Goal: Task Accomplishment & Management: Manage account settings

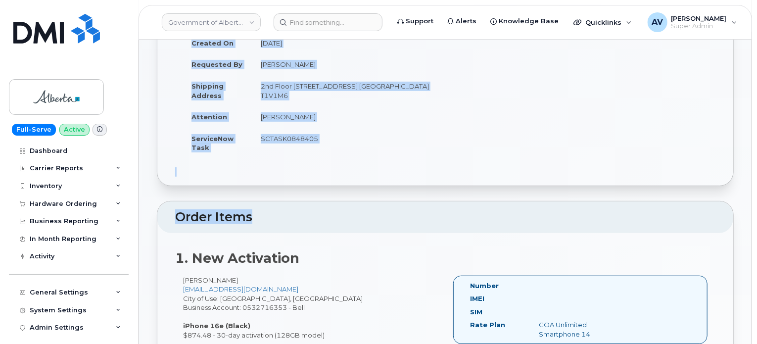
scroll to position [247, 0]
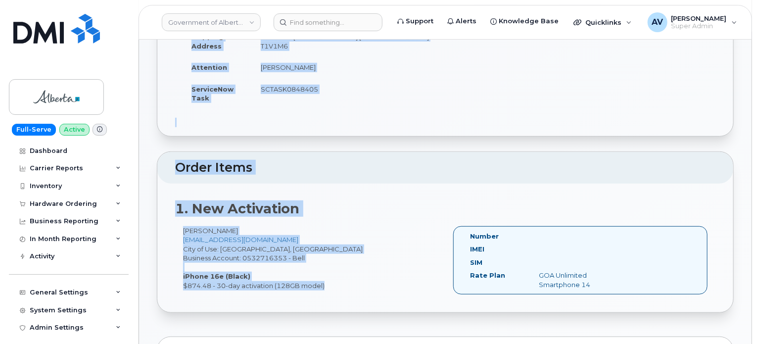
drag, startPoint x: 155, startPoint y: 68, endPoint x: 486, endPoint y: 216, distance: 362.7
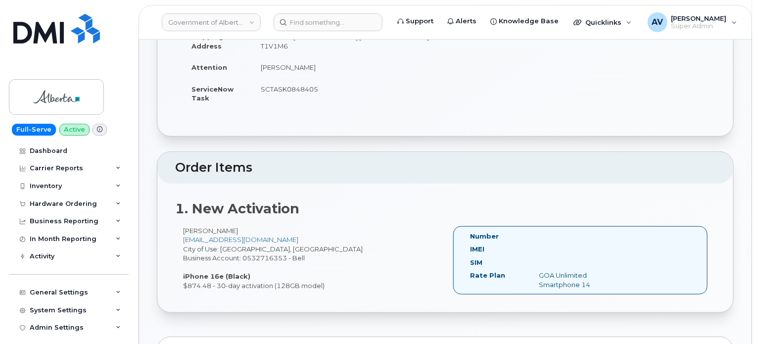
drag, startPoint x: 152, startPoint y: 66, endPoint x: 430, endPoint y: 274, distance: 347.0
copy div "Order No.301471 (waiting for dealer) Share Order Cancel Order × Share This Orde…"
click at [364, 19] on input at bounding box center [328, 22] width 109 height 18
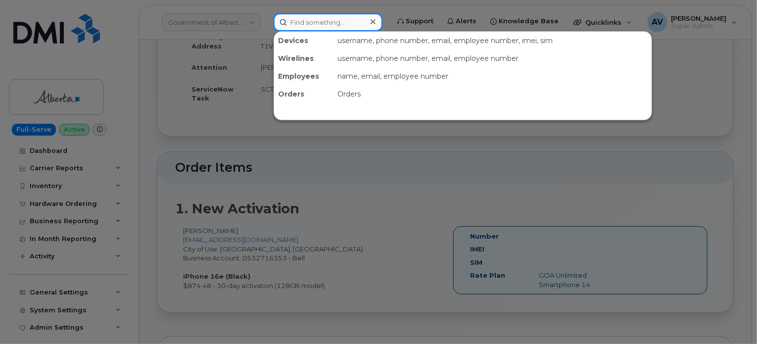
paste input "8645620811"
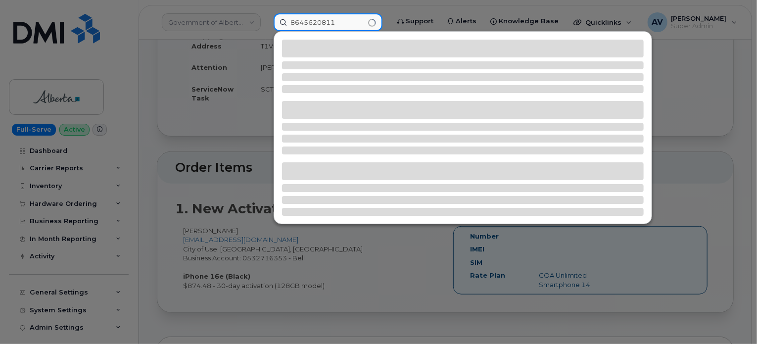
type input "8645620811"
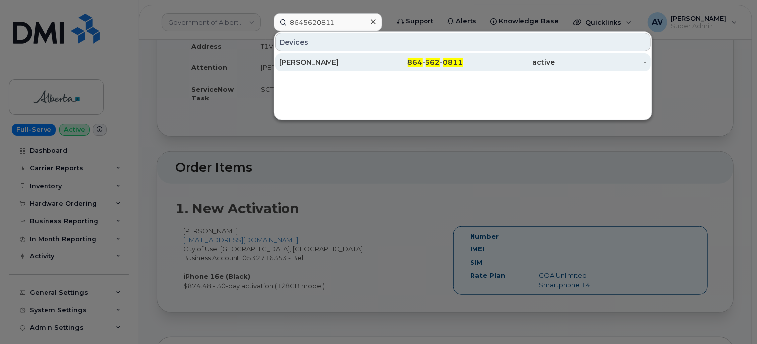
click at [380, 63] on div "864 - 562 - 0811" at bounding box center [417, 62] width 92 height 10
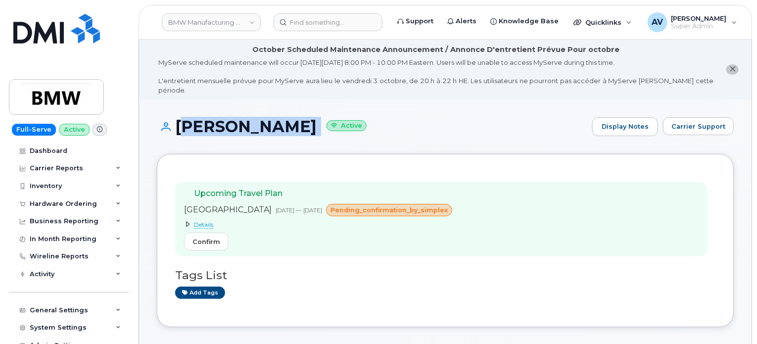
drag, startPoint x: 177, startPoint y: 112, endPoint x: 309, endPoint y: 108, distance: 132.1
click at [309, 118] on h1 "Thomas Adams Active" at bounding box center [372, 126] width 430 height 17
copy h1 "Thomas Adams"
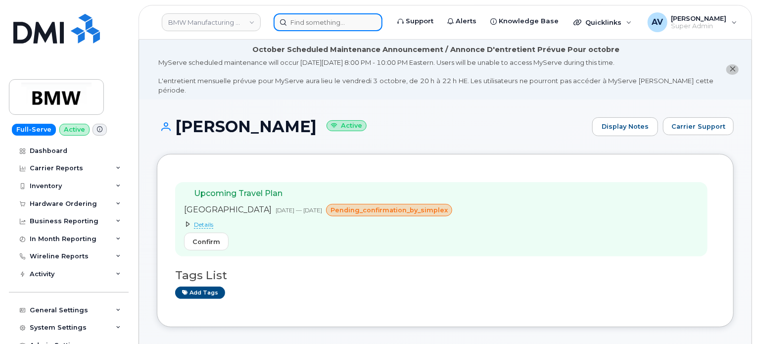
click at [358, 15] on input at bounding box center [328, 22] width 109 height 18
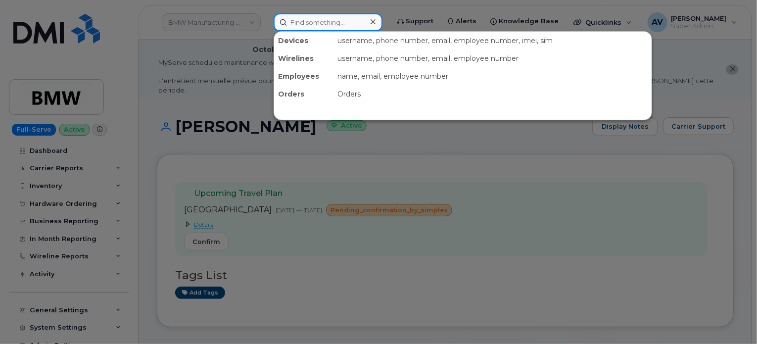
paste input "8645772603"
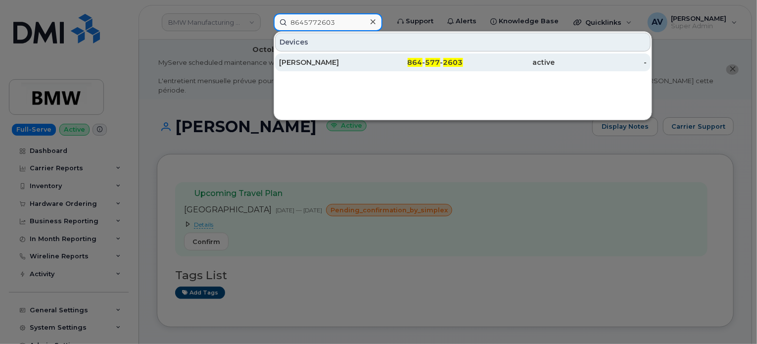
type input "8645772603"
click at [380, 67] on div "864 - 577 - 2603" at bounding box center [417, 62] width 92 height 18
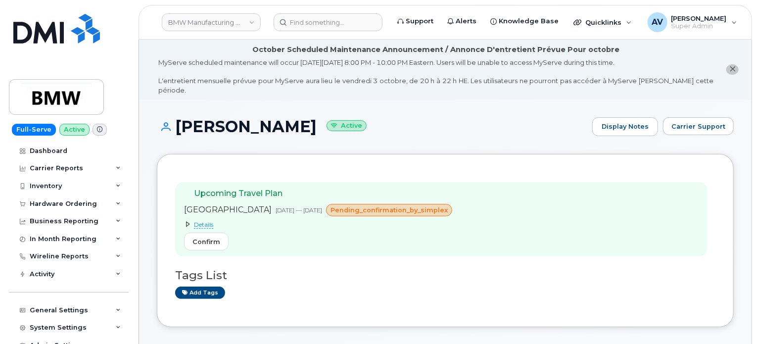
drag, startPoint x: 173, startPoint y: 116, endPoint x: 284, endPoint y: 115, distance: 110.8
click at [284, 118] on h1 "[PERSON_NAME] Active" at bounding box center [372, 126] width 430 height 17
copy h1 "[PERSON_NAME]"
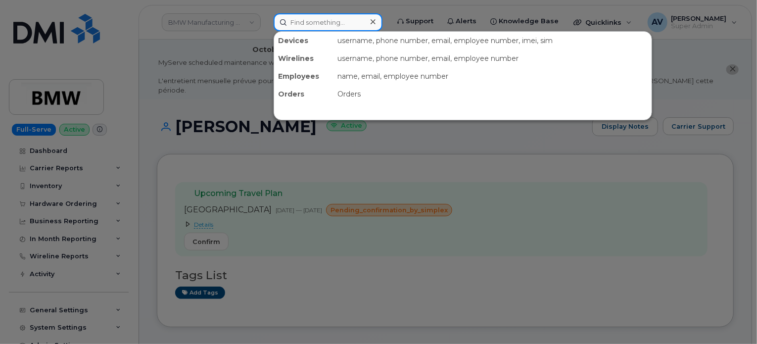
click at [337, 25] on input at bounding box center [328, 22] width 109 height 18
paste input "[PERSON_NAME]"
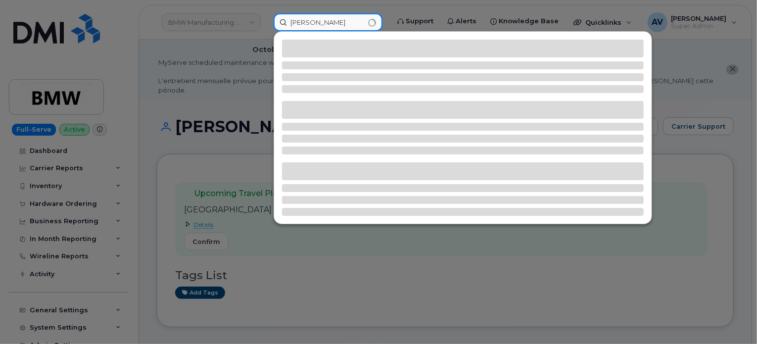
type input "[PERSON_NAME]"
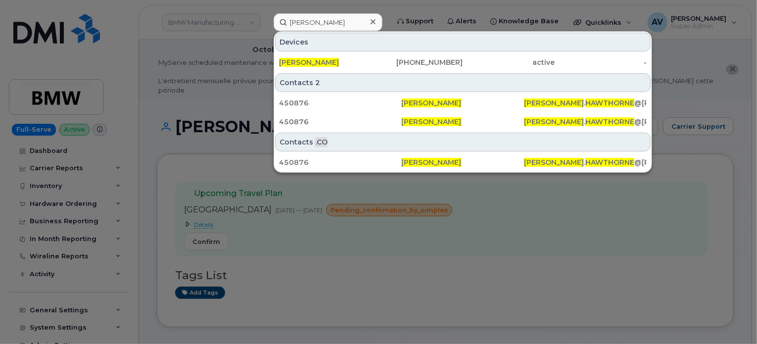
drag, startPoint x: 372, startPoint y: 61, endPoint x: 380, endPoint y: 29, distance: 33.7
click at [372, 61] on div "360-631-3568" at bounding box center [417, 62] width 92 height 10
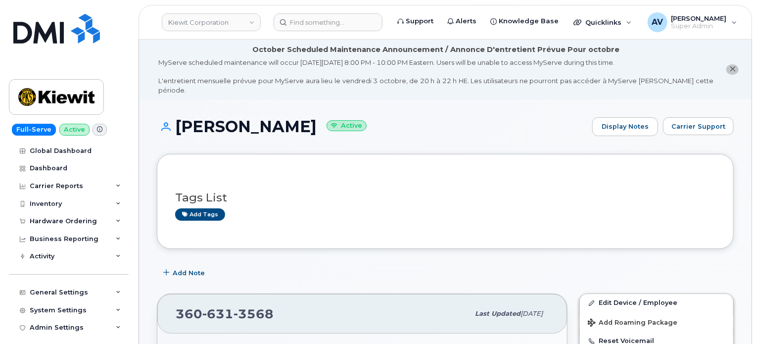
scroll to position [148, 0]
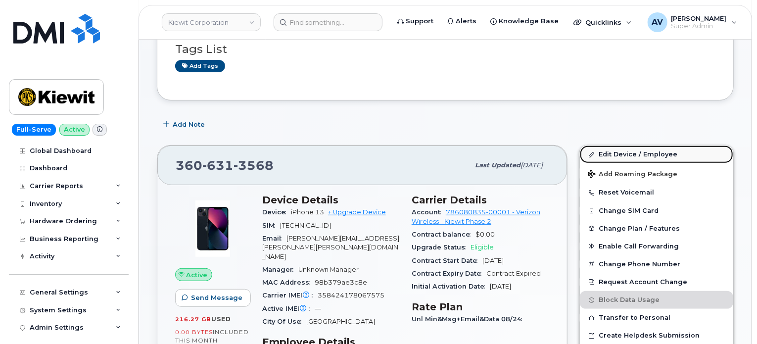
click at [646, 145] on link "Edit Device / Employee" at bounding box center [656, 154] width 153 height 18
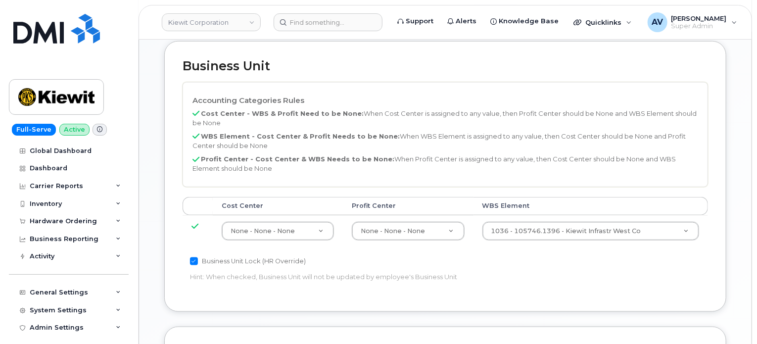
scroll to position [544, 0]
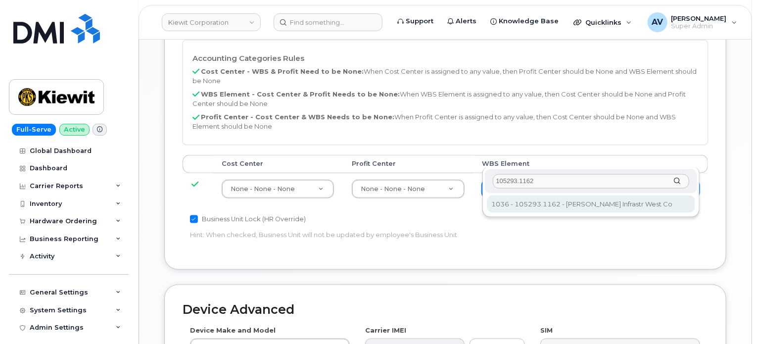
type input "105293.1162"
type input "29899440"
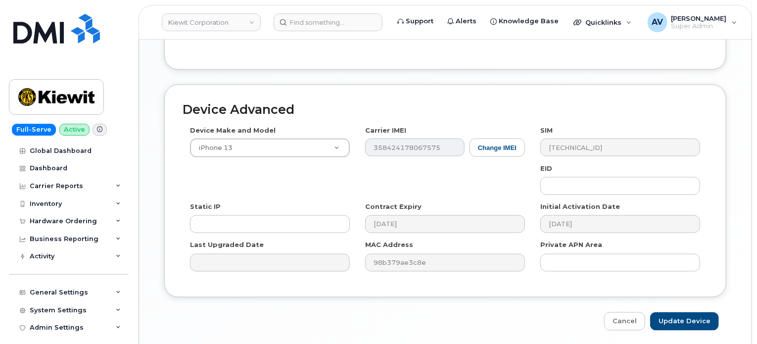
scroll to position [748, 0]
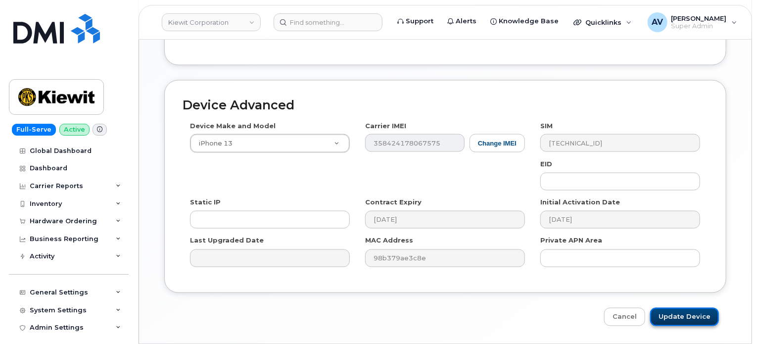
click at [687, 308] on input "Update Device" at bounding box center [684, 317] width 69 height 18
type input "Saving..."
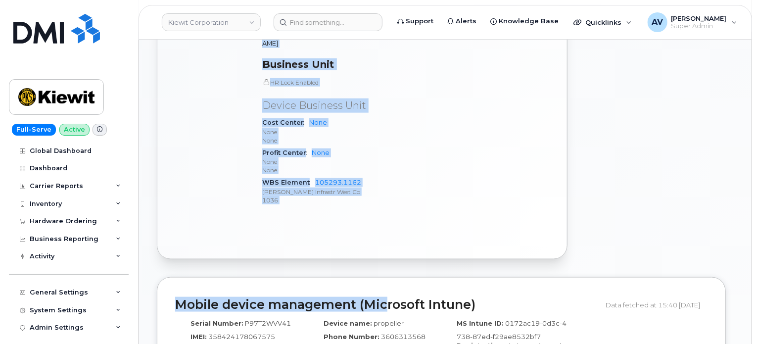
scroll to position [544, 0]
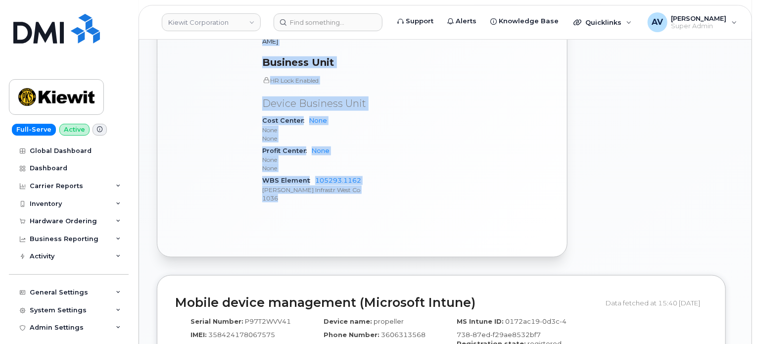
drag, startPoint x: 262, startPoint y: 140, endPoint x: 394, endPoint y: 226, distance: 157.9
click at [394, 226] on div "Active Send Message 216.27 GB  used 0.00 Bytes  included this month Device Deta…" at bounding box center [362, 22] width 410 height 467
copy div "Device Details Device iPhone 13 + Upgrade Device SIM [TECHNICAL_ID] Email [PERS…"
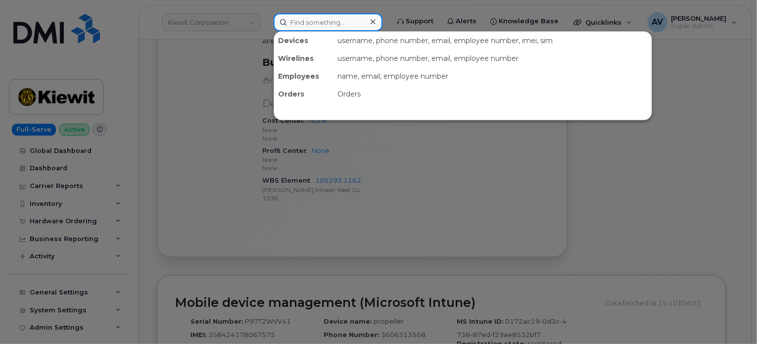
click at [347, 15] on input at bounding box center [328, 22] width 109 height 18
paste input "301393"
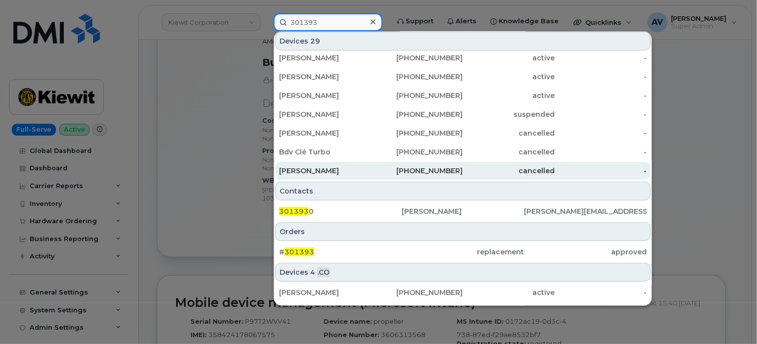
scroll to position [282, 0]
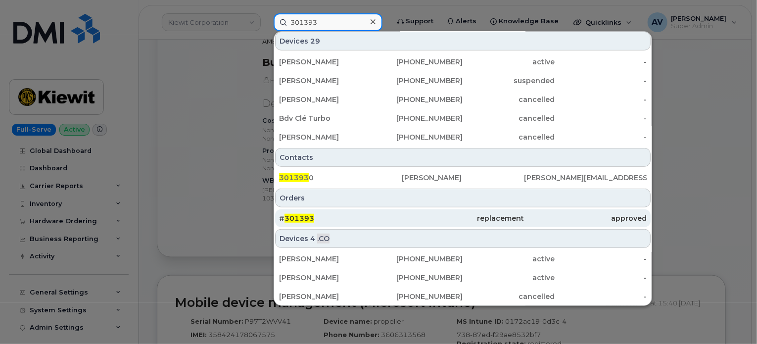
type input "301393"
click at [382, 215] on div "# 301393" at bounding box center [340, 218] width 123 height 10
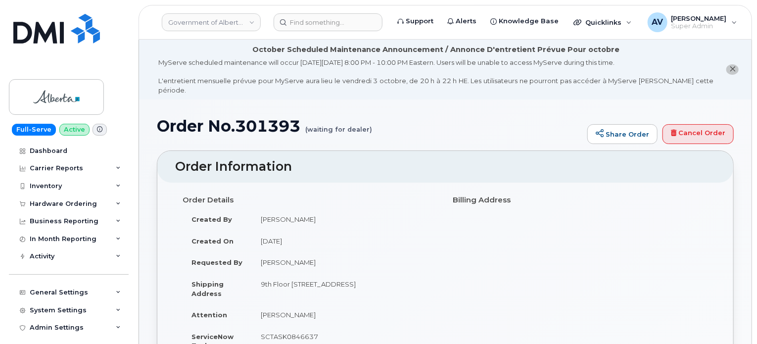
click at [280, 117] on h1 "Order No.301393 (waiting for dealer)" at bounding box center [369, 125] width 425 height 17
copy h1 "301393"
